Goal: Information Seeking & Learning: Learn about a topic

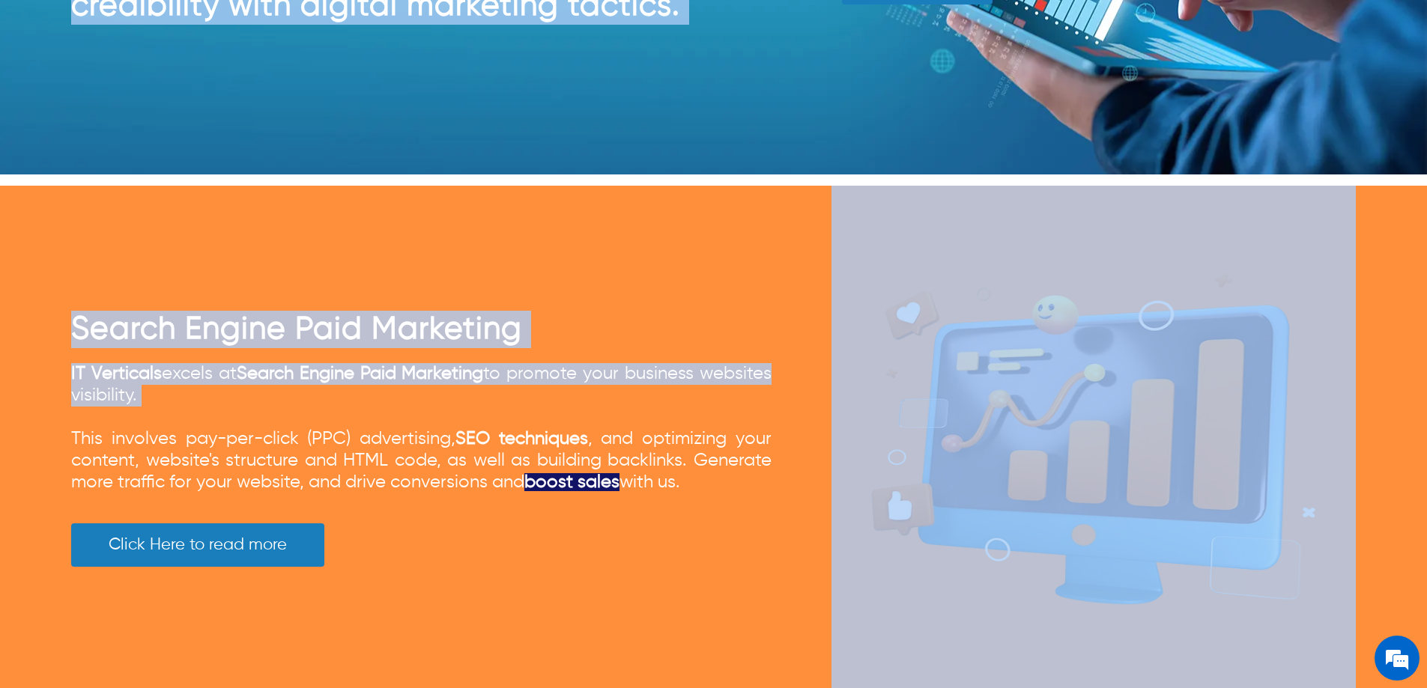
scroll to position [3221, 0]
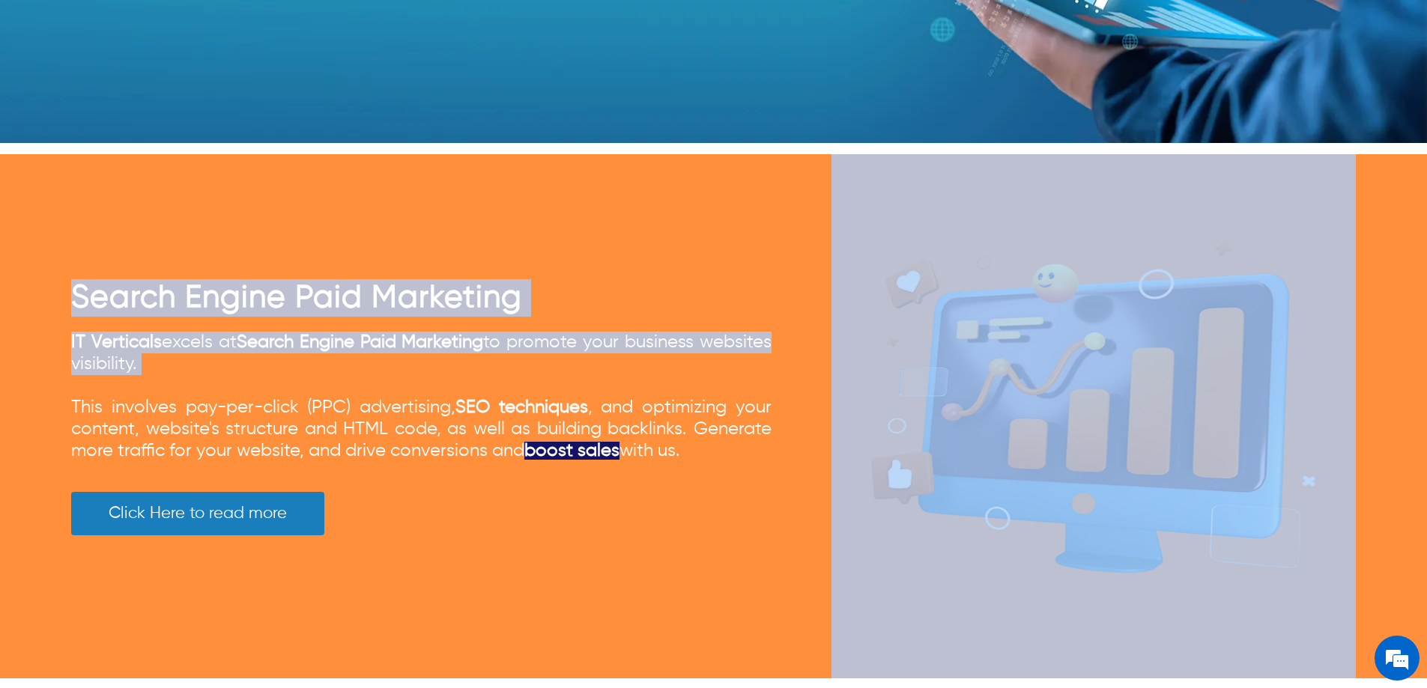
drag, startPoint x: 61, startPoint y: 76, endPoint x: 700, endPoint y: 443, distance: 736.9
copy div "Social Media Marketing Social Media Marketing is a digital marketing strategy t…"
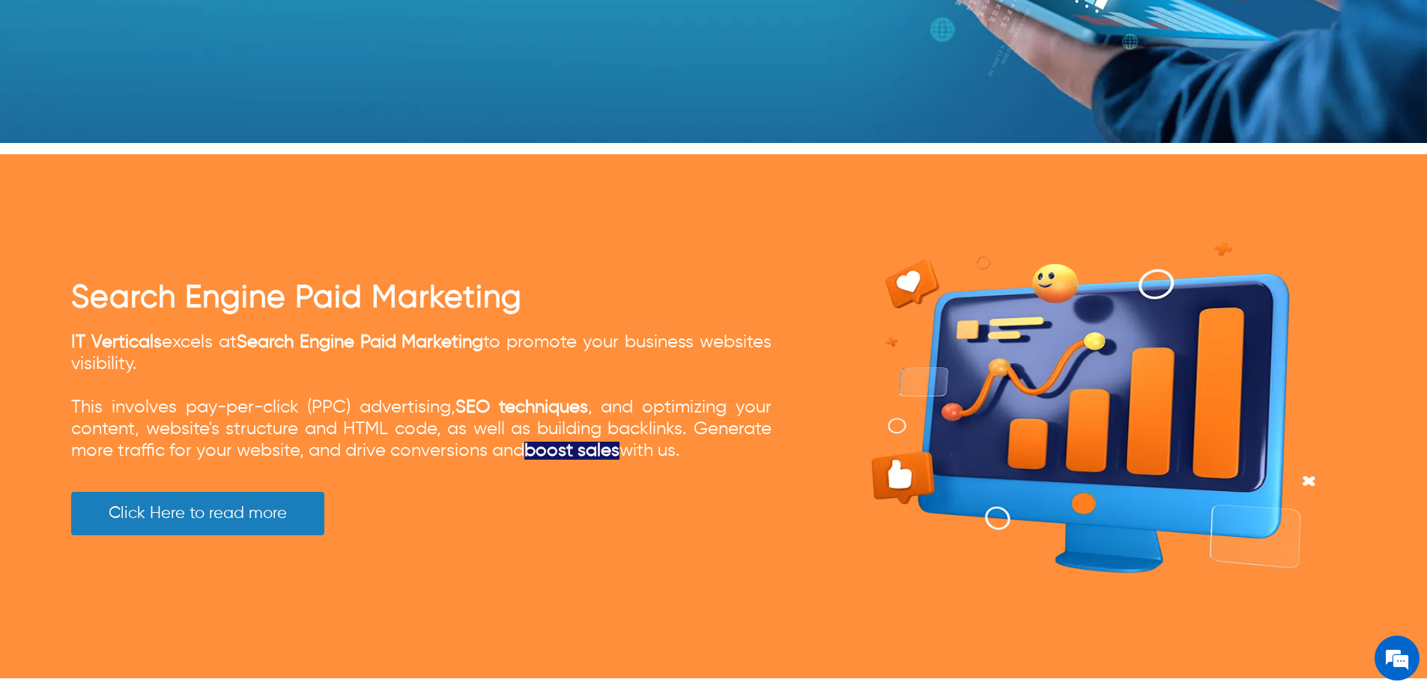
scroll to position [0, 0]
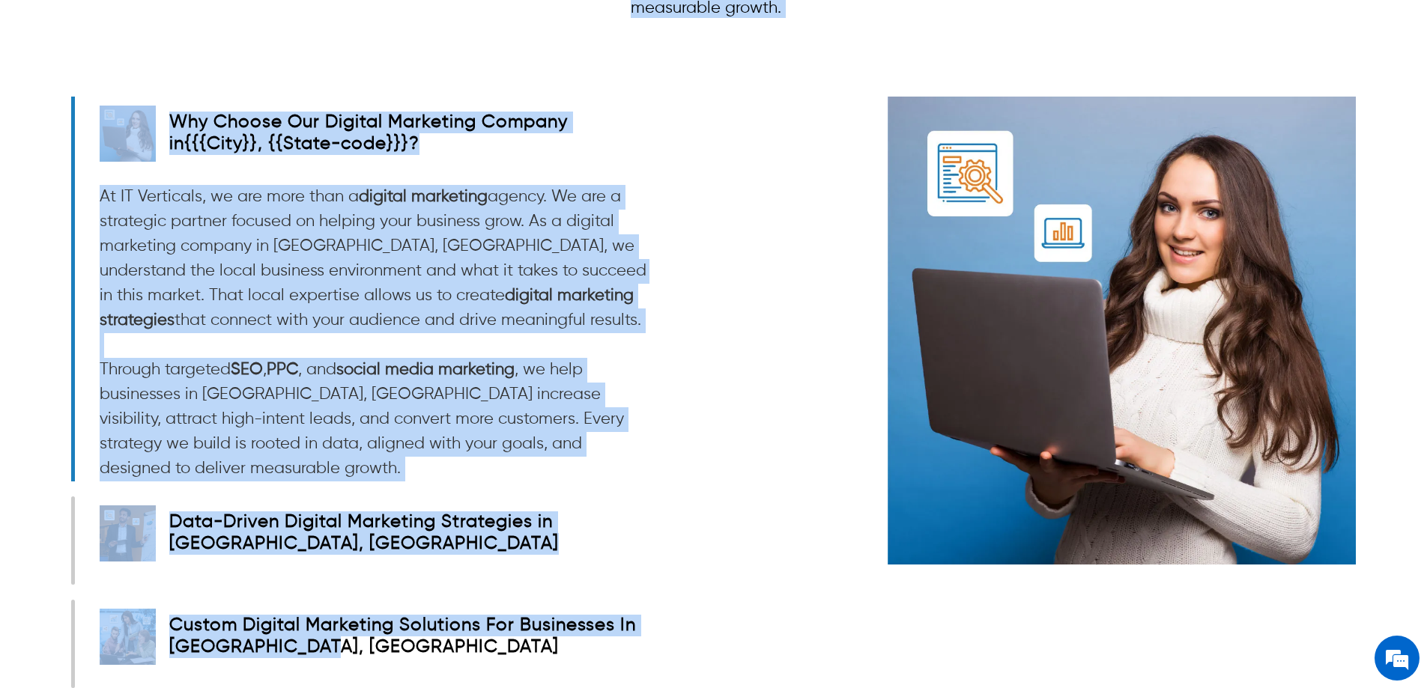
scroll to position [2472, 0]
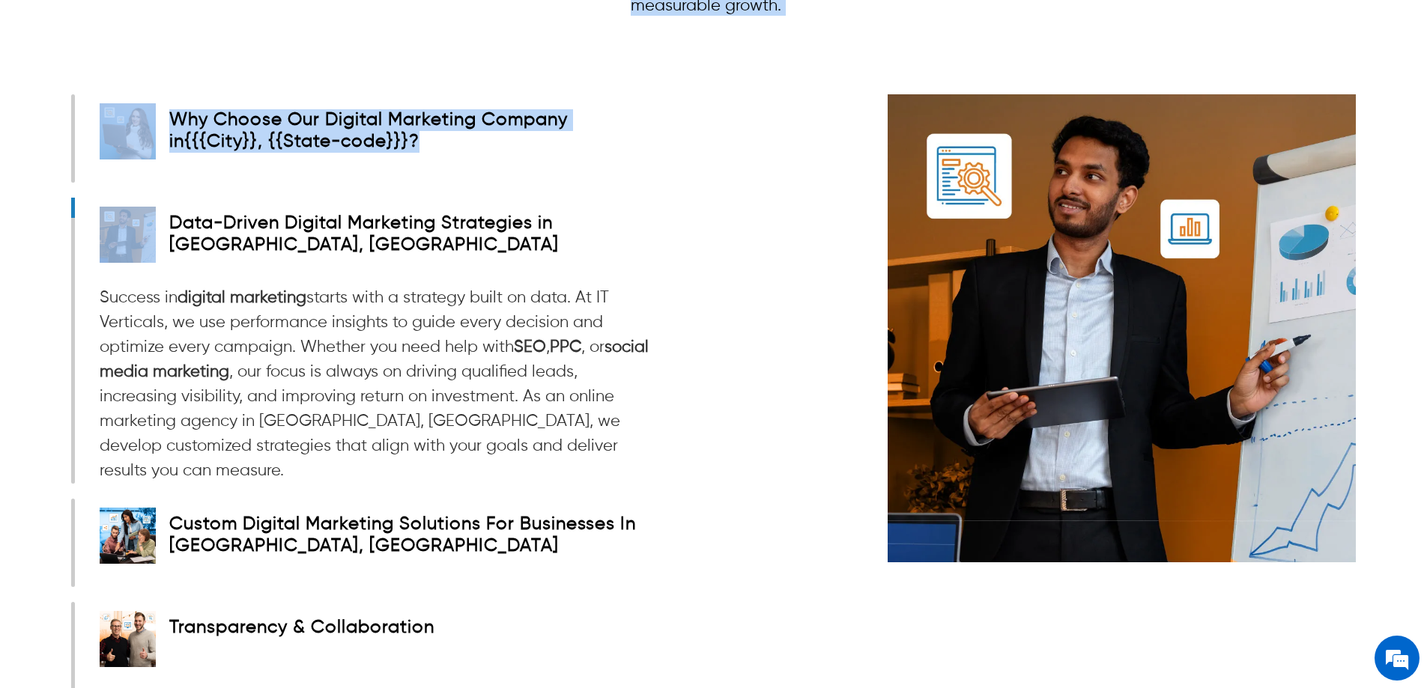
drag, startPoint x: 61, startPoint y: 242, endPoint x: 631, endPoint y: 328, distance: 575.8
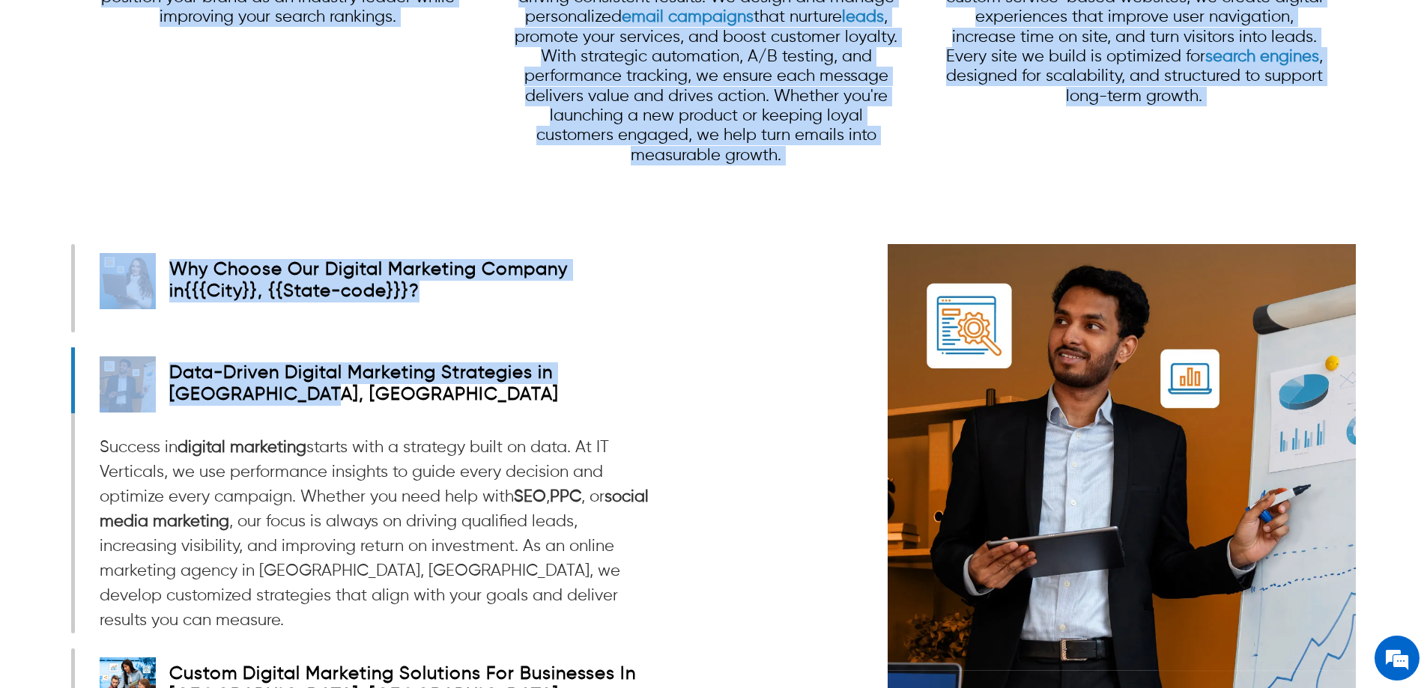
scroll to position [0, 0]
copy div "Loremipsumdolo Sitamet Consectet Adipis el Sed Doeiusm TEMpor Incid Utla Etdolo…"
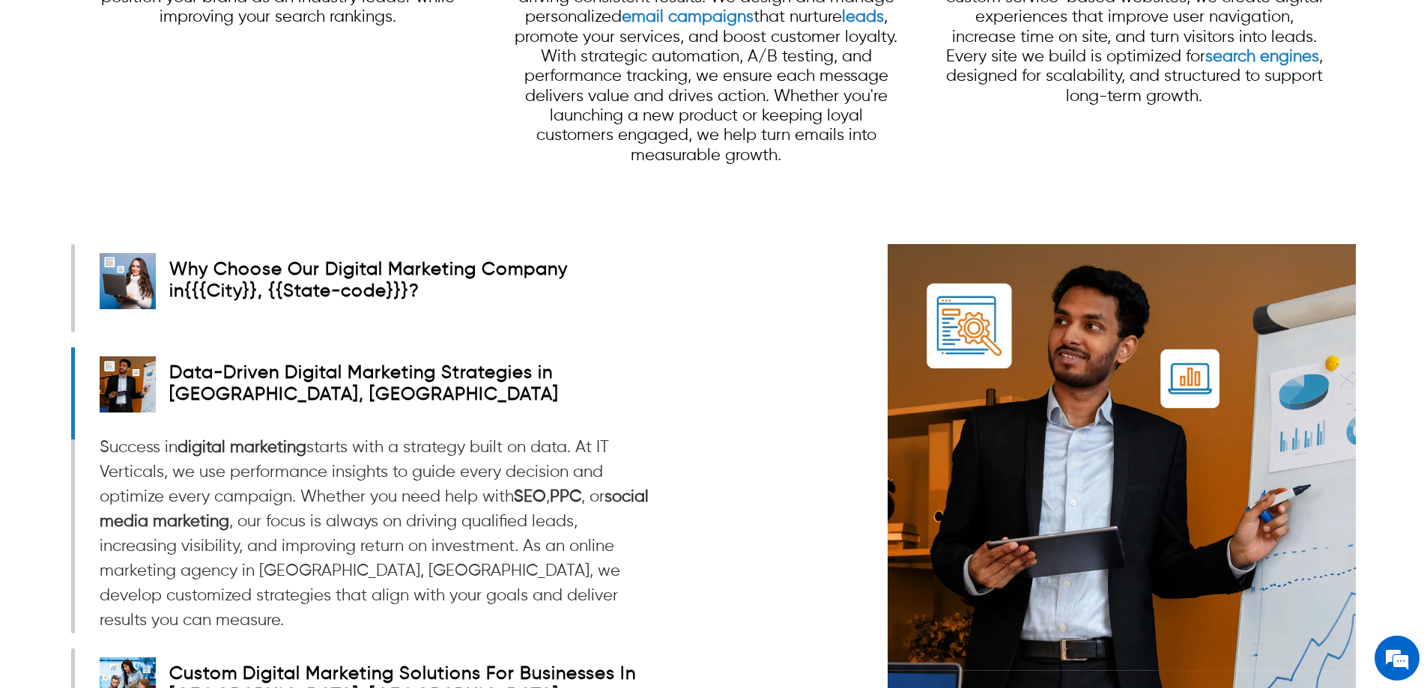
click at [708, 244] on div "Why Choose Our Digital Marketing Company in { {{City}}, {{State-code}} } ? At I…" at bounding box center [392, 594] width 642 height 700
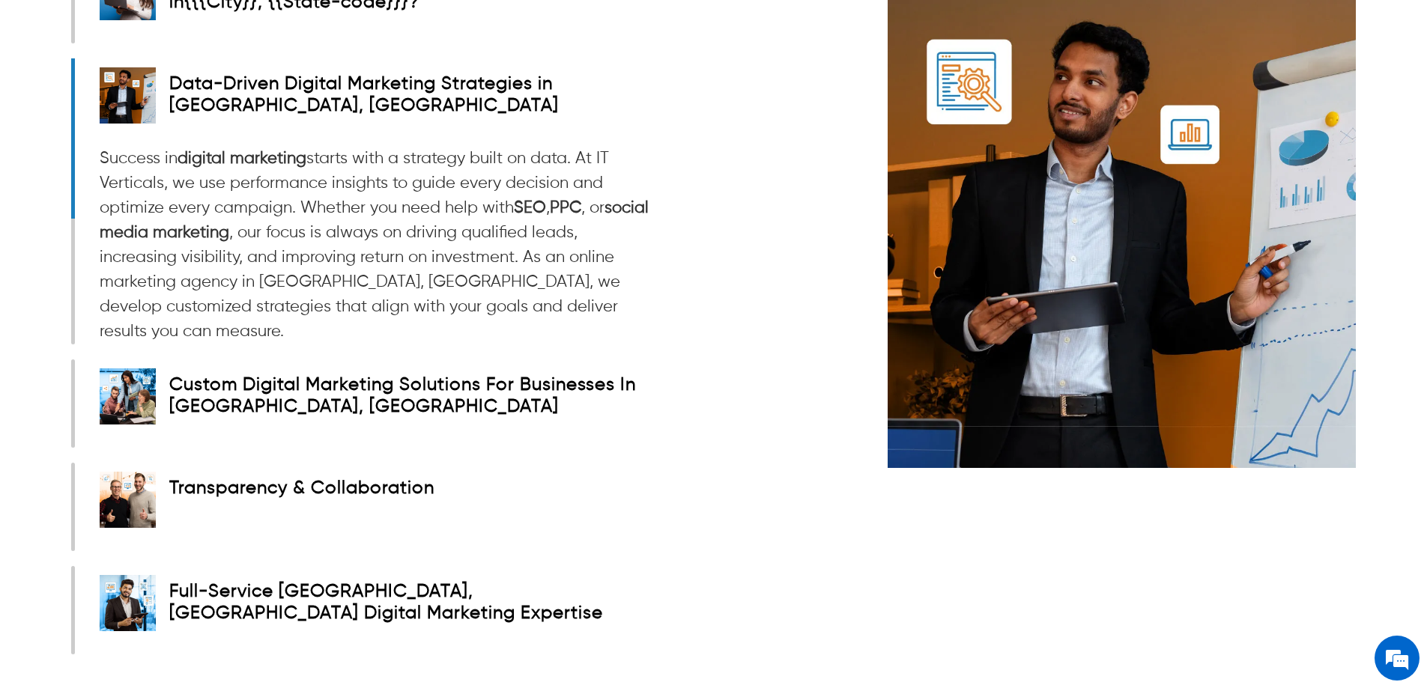
scroll to position [2622, 0]
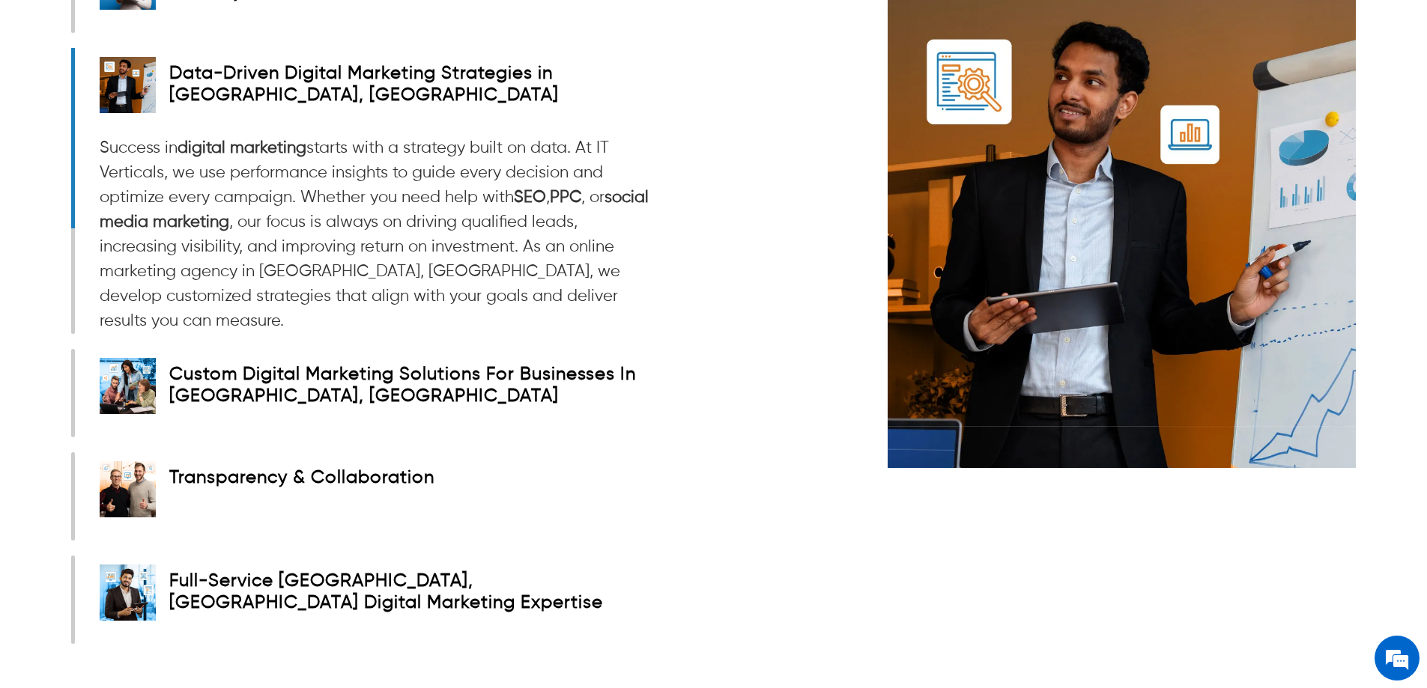
click at [291, 366] on strong "Custom Digital Marketing Solutions For Businesses In [GEOGRAPHIC_DATA], [GEOGRA…" at bounding box center [402, 386] width 467 height 40
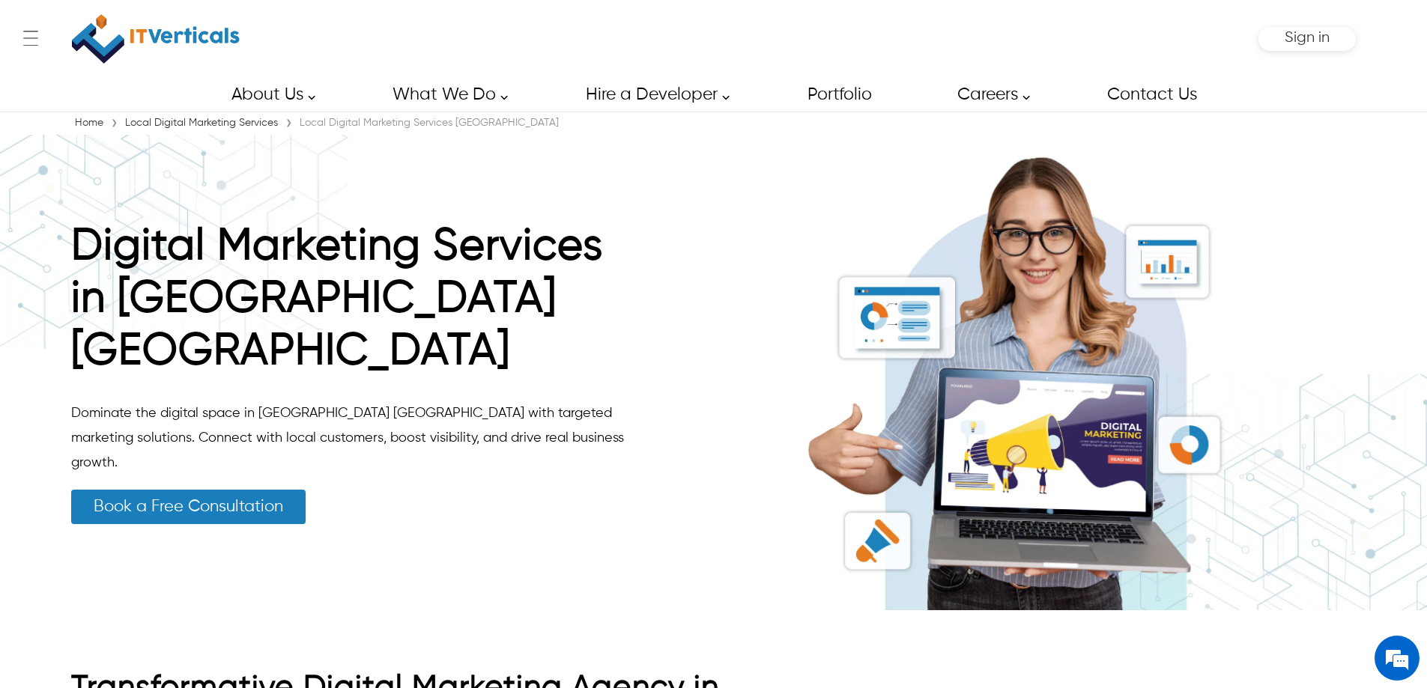
scroll to position [300, 0]
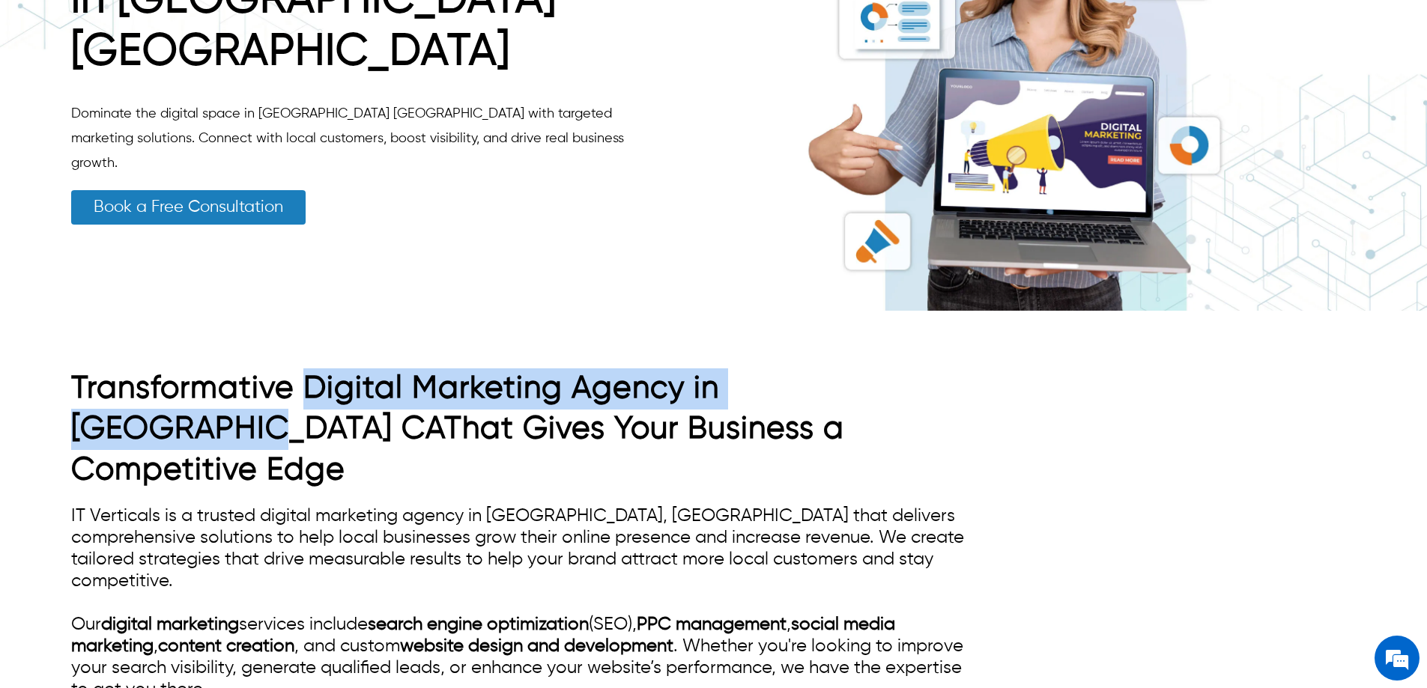
drag, startPoint x: 304, startPoint y: 382, endPoint x: 898, endPoint y: 397, distance: 594.3
click at [898, 397] on h1 "Transformative Digital Marketing Agency in [GEOGRAPHIC_DATA] CAThat Gives Your …" at bounding box center [520, 430] width 899 height 123
copy h1 "Digital Marketing Agency in [GEOGRAPHIC_DATA]"
